Goal: Complete application form

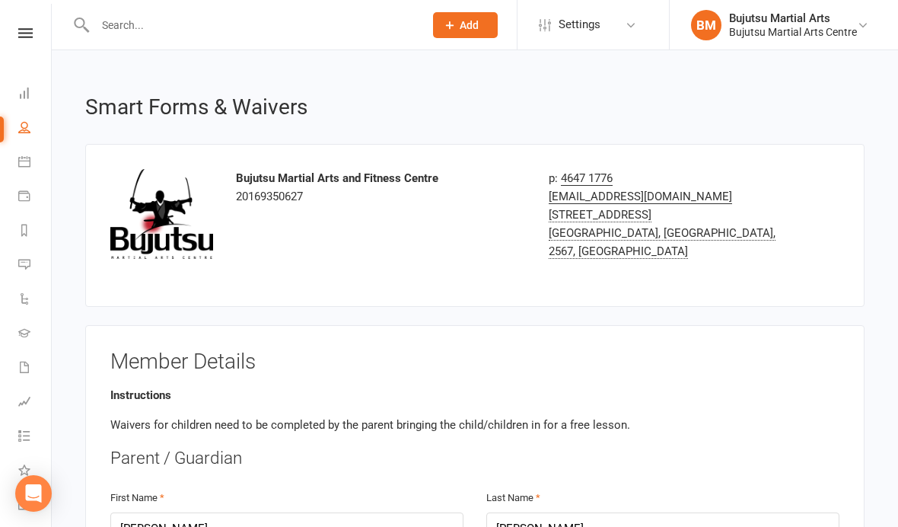
select select "bank_account"
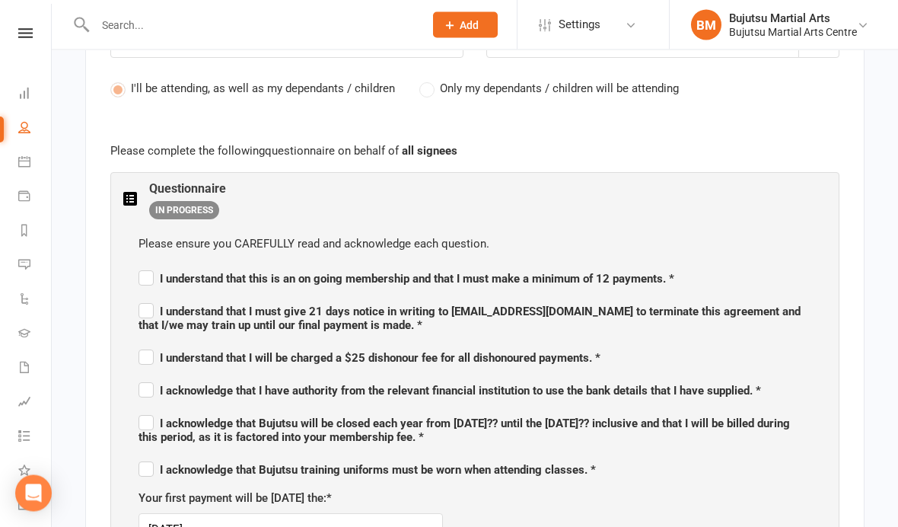
scroll to position [796, 0]
click at [151, 277] on label "I understand that this is an on going membership and that I must make a minimum…" at bounding box center [406, 276] width 536 height 18
click at [151, 265] on input "I understand that this is an on going membership and that I must make a minimum…" at bounding box center [406, 265] width 536 height 0
checkbox input "true"
click at [161, 310] on span "I understand that I must give 21 days notice in writing to [EMAIL_ADDRESS][DOMA…" at bounding box center [469, 317] width 662 height 27
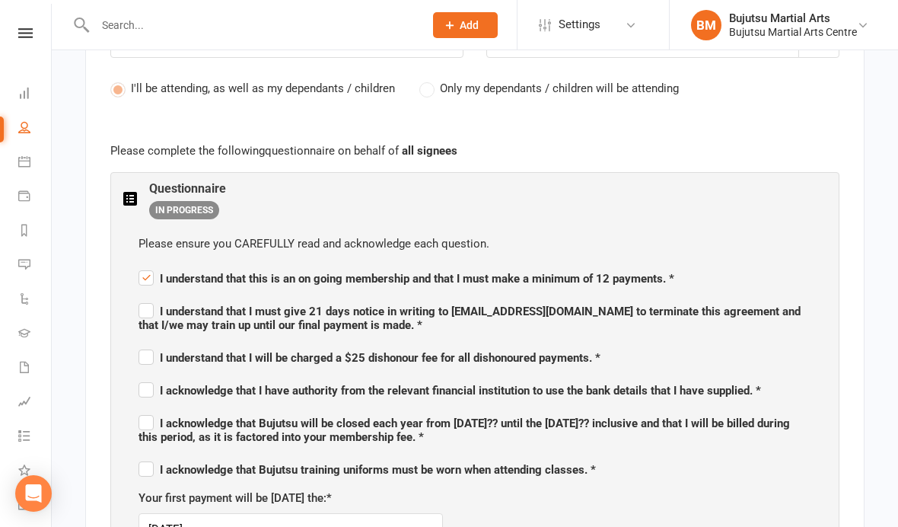
click at [161, 298] on input "I understand that I must give 21 days notice in writing to [EMAIL_ADDRESS][DOMA…" at bounding box center [474, 298] width 673 height 0
checkbox input "true"
click at [164, 356] on span "I understand that I will be charged a $25 dishonour fee for all dishonoured pay…" at bounding box center [369, 358] width 462 height 14
click at [164, 344] on input "I understand that I will be charged a $25 dishonour fee for all dishonoured pay…" at bounding box center [369, 344] width 462 height 0
checkbox input "true"
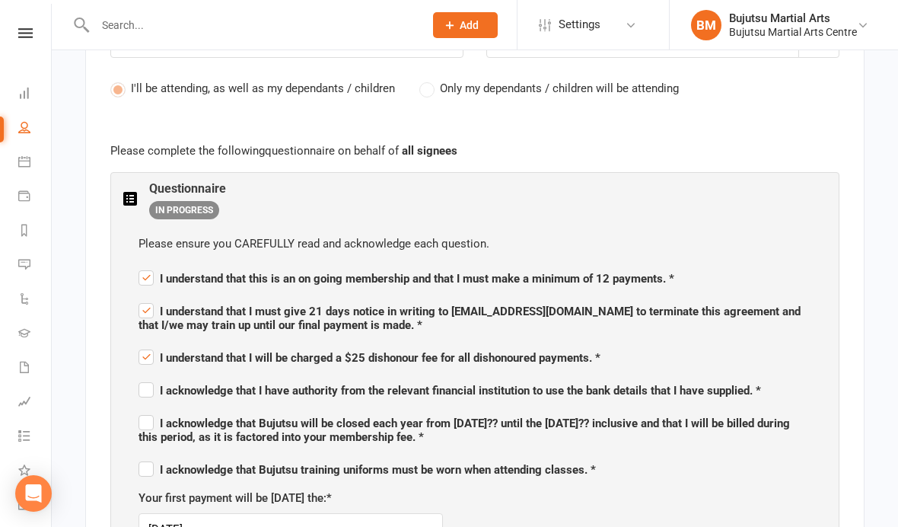
click at [165, 383] on span "I acknowledge that I have authority from the relevant financial institution to …" at bounding box center [449, 390] width 622 height 14
click at [165, 377] on input "I acknowledge that I have authority from the relevant financial institution to …" at bounding box center [449, 377] width 622 height 0
checkbox input "true"
click at [161, 422] on span "I acknowledge that Bujutsu will be closed each year from [DATE]?? until the [DA…" at bounding box center [463, 429] width 651 height 27
click at [161, 409] on input "I acknowledge that Bujutsu will be closed each year from [DATE]?? until the [DA…" at bounding box center [474, 409] width 673 height 0
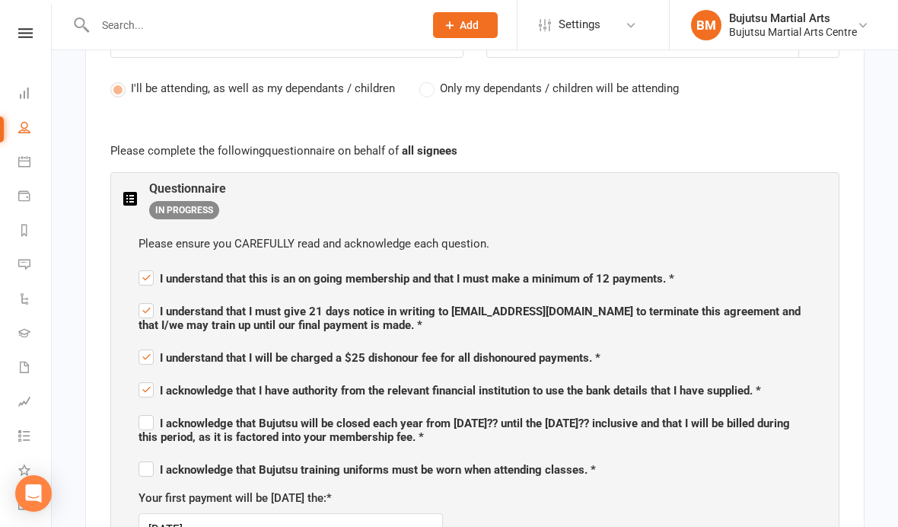
checkbox input "true"
click at [160, 463] on span "I acknowledge that Bujutsu training uniforms must be worn when attending classe…" at bounding box center [366, 470] width 457 height 14
click at [160, 456] on input "I acknowledge that Bujutsu training uniforms must be worn when attending classe…" at bounding box center [366, 456] width 457 height 0
checkbox input "true"
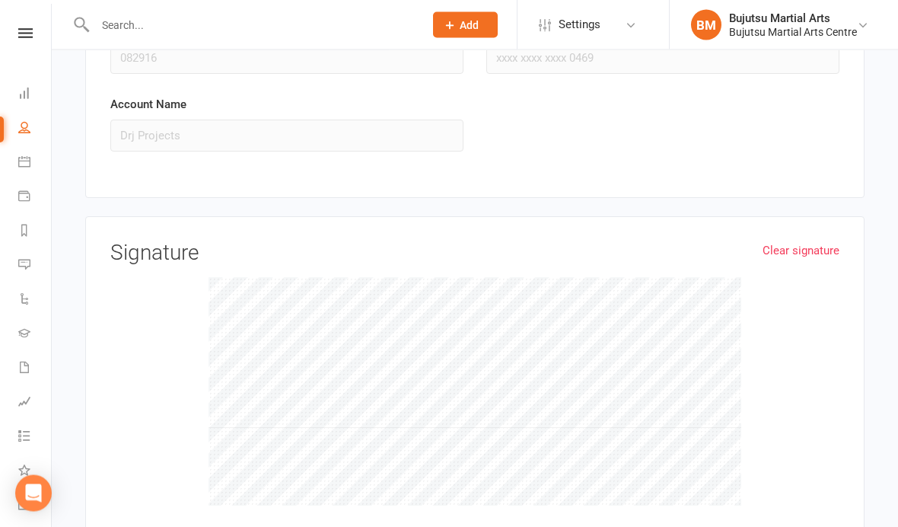
scroll to position [5509, 0]
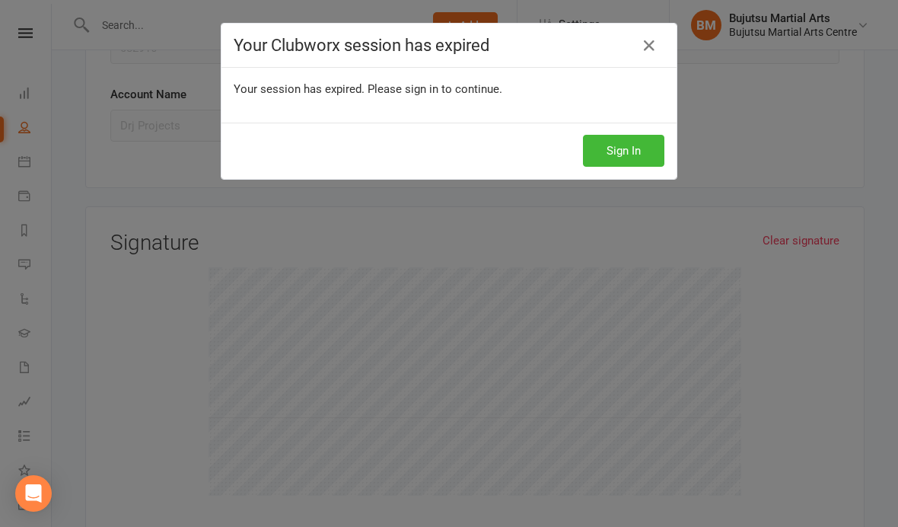
click at [652, 44] on icon at bounding box center [649, 46] width 18 height 18
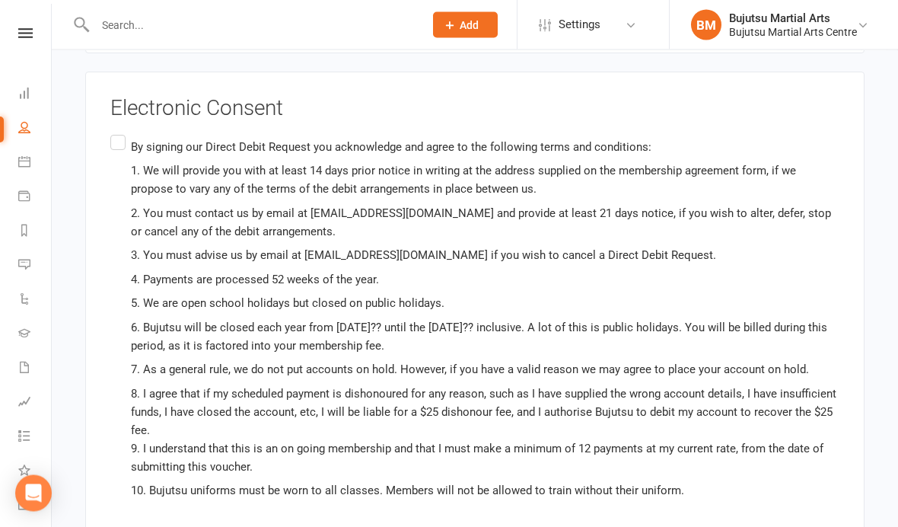
scroll to position [5999, 0]
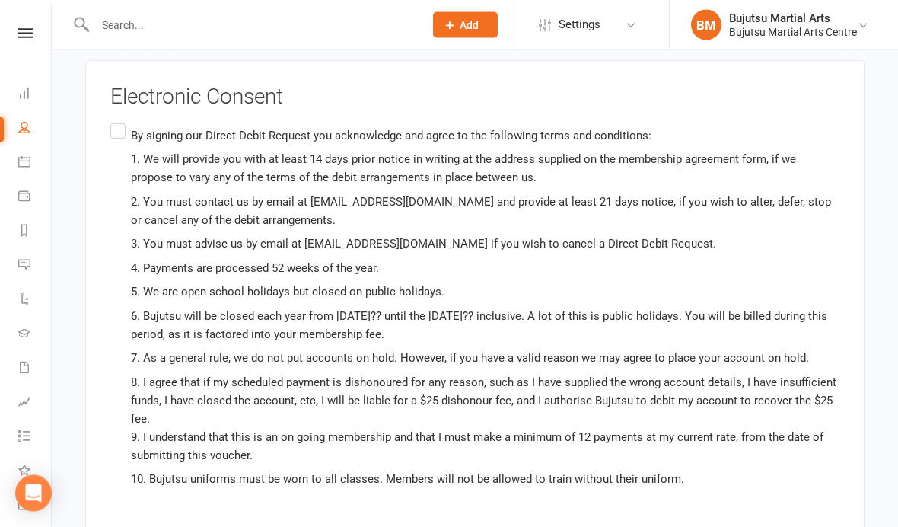
click at [132, 127] on p "By signing our Direct Debit Request you acknowledge and agree to the following …" at bounding box center [485, 136] width 708 height 18
click at [120, 121] on input "By signing our Direct Debit Request you acknowledge and agree to the following …" at bounding box center [115, 121] width 10 height 0
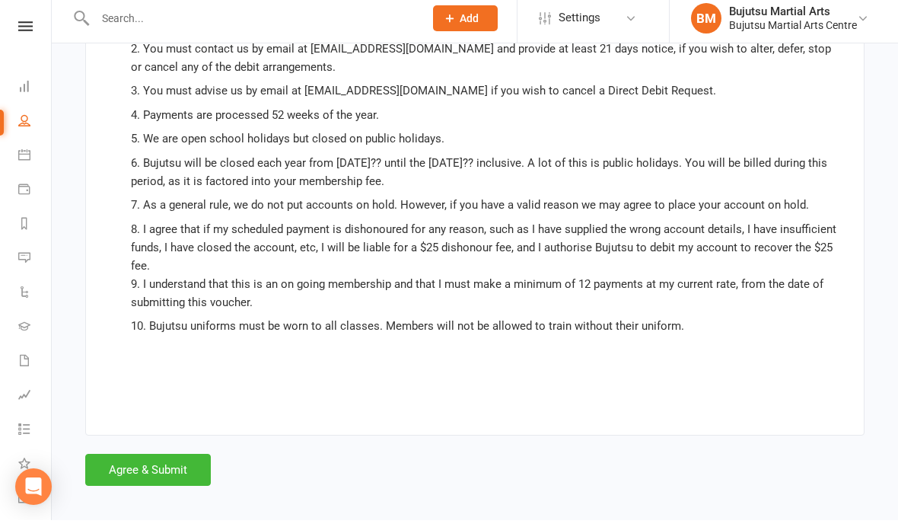
click at [156, 460] on button "Agree & Submit" at bounding box center [148, 476] width 126 height 32
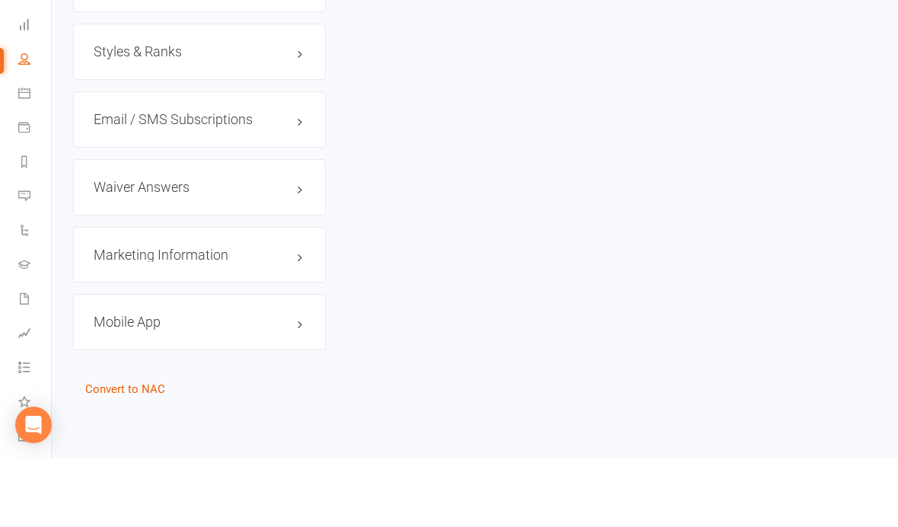
scroll to position [1637, 0]
